Goal: Go to known website: Access a specific website the user already knows

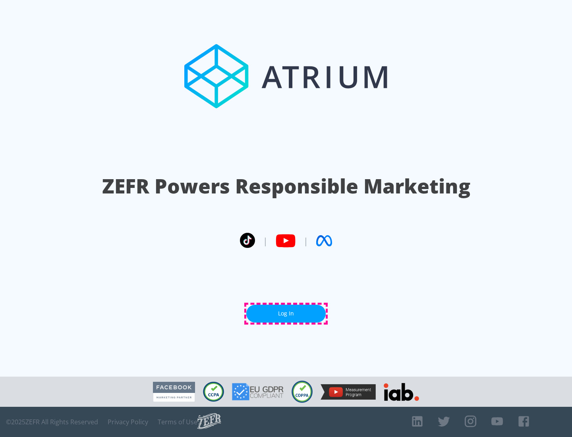
click at [286, 313] on link "Log In" at bounding box center [285, 314] width 79 height 18
